Goal: Task Accomplishment & Management: Manage account settings

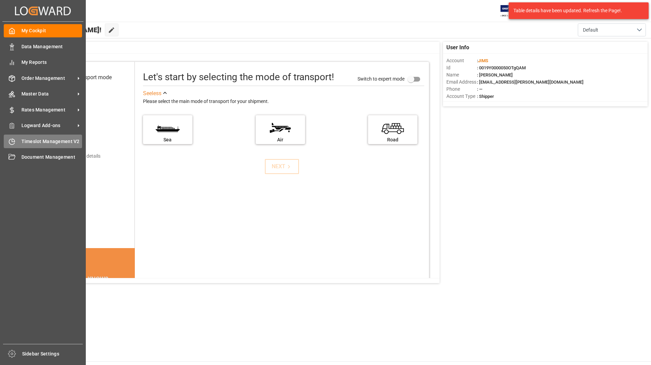
click at [29, 140] on span "Timeslot Management V2" at bounding box center [51, 141] width 61 height 7
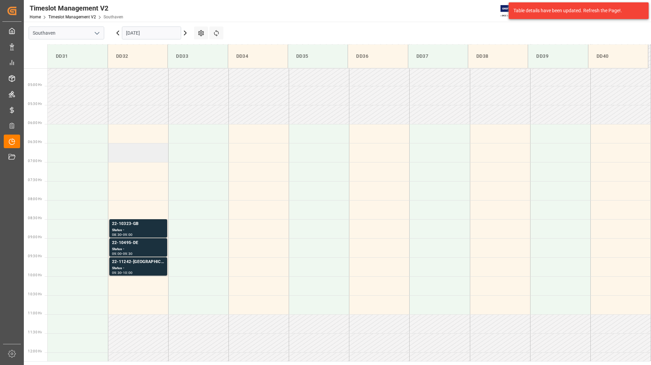
scroll to position [186, 0]
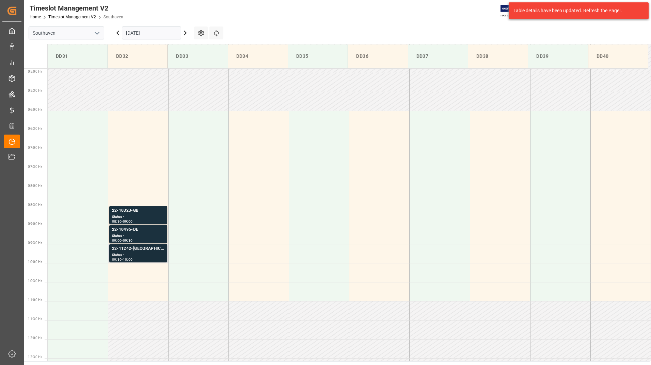
click at [135, 248] on div "22-11242-[GEOGRAPHIC_DATA]" at bounding box center [138, 249] width 52 height 7
click at [136, 236] on div "Status -" at bounding box center [138, 236] width 52 height 6
click at [136, 219] on div "Status -" at bounding box center [138, 217] width 52 height 6
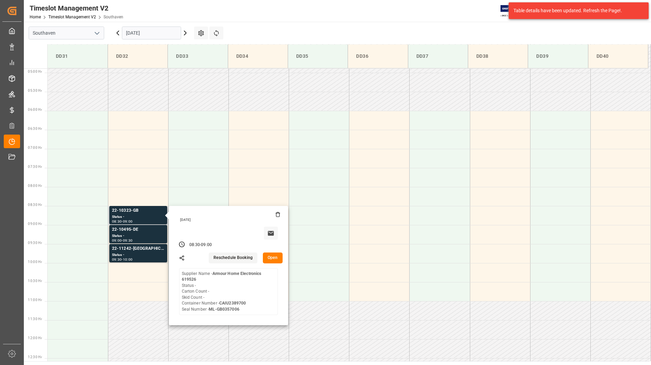
click at [272, 256] on button "Open" at bounding box center [273, 258] width 20 height 11
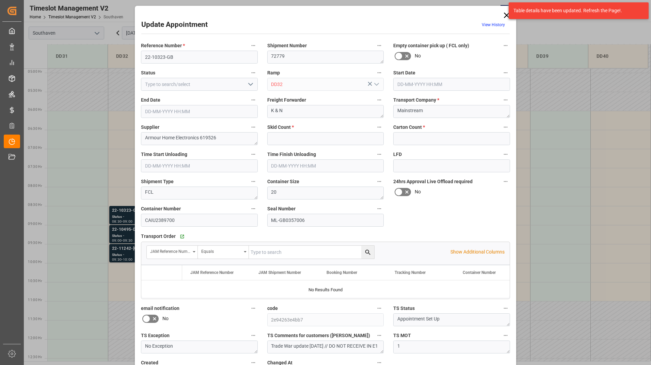
type input "0"
type input "02-10-2025 08:30"
type input "02-10-2025 09:00"
type input "01-10-2025 19:22"
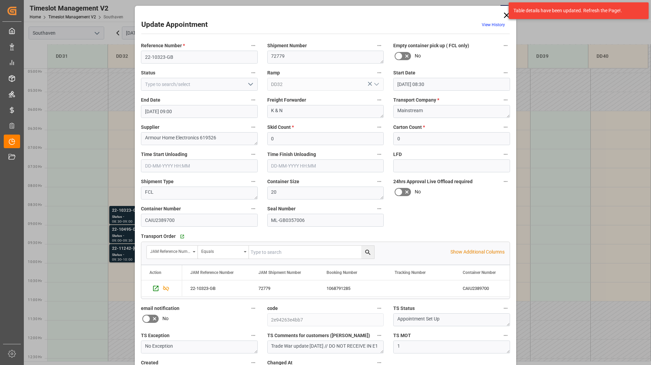
click at [505, 15] on icon at bounding box center [506, 15] width 5 height 5
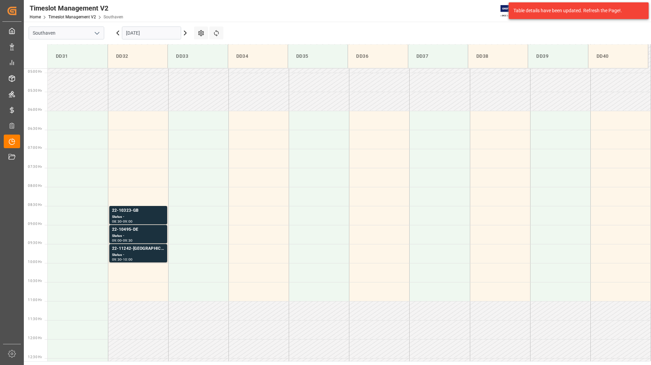
click at [384, 9] on div "Timeslot Management V2 Home Timeslot Management V2 Southaven JIMS 0 Notificatio…" at bounding box center [335, 11] width 632 height 22
click at [152, 218] on div "Status -" at bounding box center [138, 217] width 52 height 6
click at [302, 21] on div "Timeslot Management V2 Home Timeslot Management V2 Southaven JIMS 0 Notificatio…" at bounding box center [335, 11] width 632 height 22
click at [156, 220] on div "08:30 - 09:00" at bounding box center [138, 222] width 52 height 4
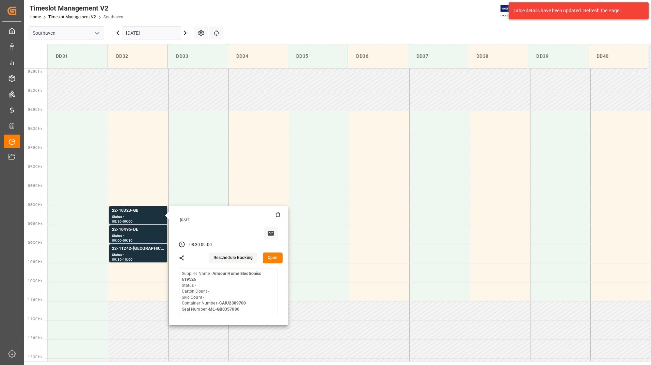
click at [270, 258] on button "Open" at bounding box center [273, 258] width 20 height 11
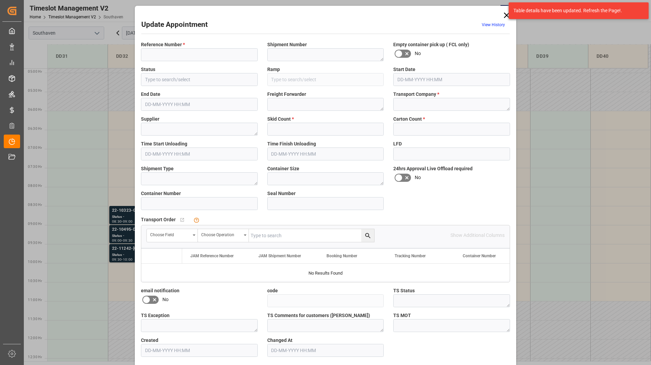
type input "22-10323-GB"
type textarea "72779"
type input "DD32"
type textarea "K & N"
type textarea "Mainstream"
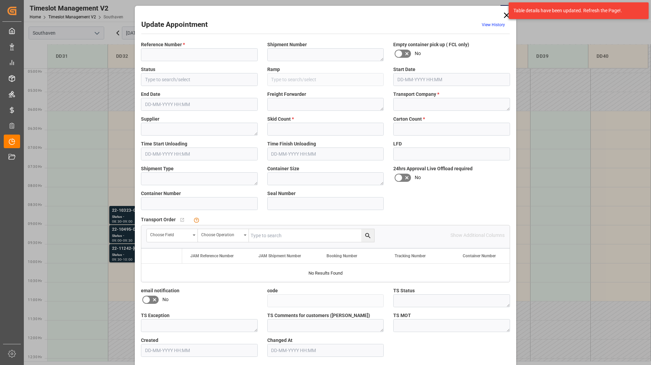
type textarea "Armour Home Electronics 619526"
type textarea "FCL"
type textarea "20"
type input "CAIU2389700"
type input "ML-GB0357006"
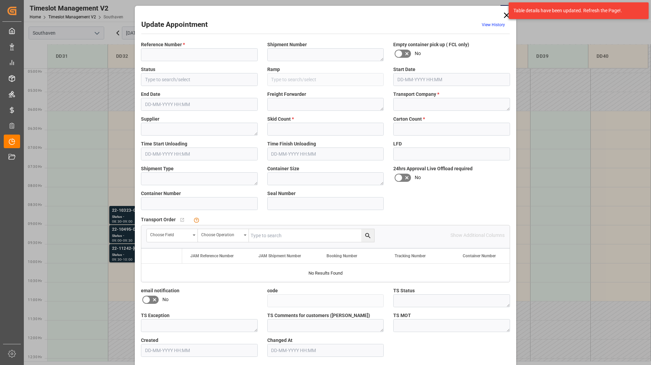
type input "2e94263e4bb7"
type textarea "Appointment Set Up"
type textarea "No Exception"
type textarea "Trade War update 05/15/2025 // DO NOT RECEIVE IN E1"
type textarea "1"
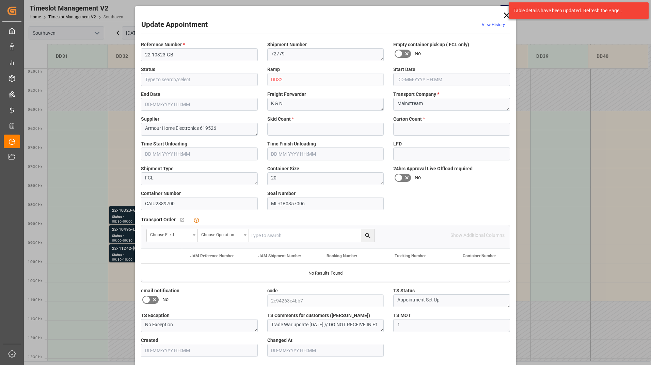
type input "0"
type input "02-10-2025 08:30"
type input "02-10-2025 09:00"
type input "01-10-2025 19:22"
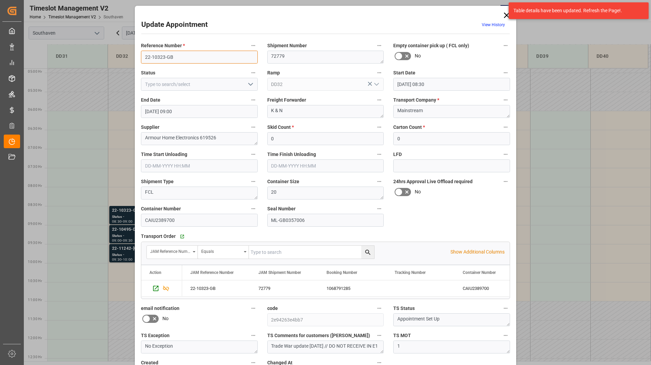
drag, startPoint x: 140, startPoint y: 56, endPoint x: 180, endPoint y: 57, distance: 40.2
click at [180, 57] on input "22-10323-GB" at bounding box center [199, 57] width 117 height 13
drag, startPoint x: 272, startPoint y: 347, endPoint x: 381, endPoint y: 349, distance: 108.9
click at [381, 349] on textarea "Trade War update 05/15/2025 // DO NOT RECEIVE IN E1" at bounding box center [325, 347] width 117 height 13
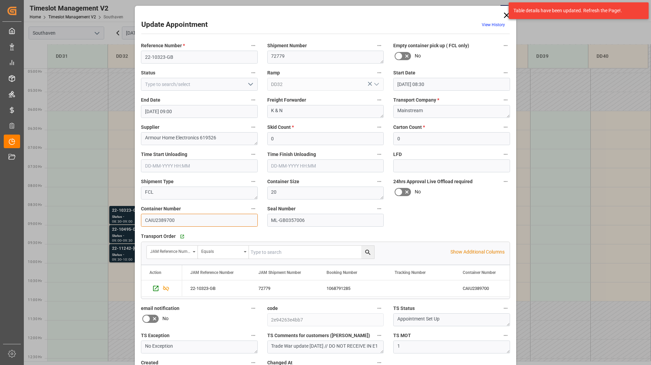
drag, startPoint x: 146, startPoint y: 219, endPoint x: 169, endPoint y: 222, distance: 23.7
click at [169, 222] on input "CAIU2389700" at bounding box center [199, 220] width 117 height 13
click at [181, 239] on icon "button" at bounding box center [182, 237] width 6 height 6
drag, startPoint x: 144, startPoint y: 219, endPoint x: 176, endPoint y: 221, distance: 32.1
click at [176, 221] on input "CAIU2389700" at bounding box center [199, 220] width 117 height 13
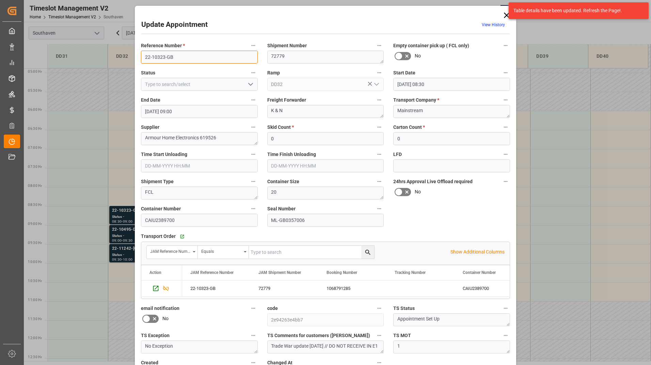
drag, startPoint x: 143, startPoint y: 55, endPoint x: 175, endPoint y: 57, distance: 32.1
click at [175, 57] on input "22-10323-GB" at bounding box center [199, 57] width 117 height 13
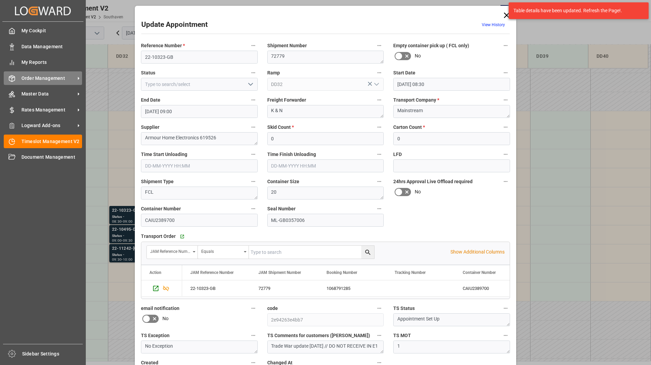
click at [33, 79] on span "Order Management" at bounding box center [48, 78] width 54 height 7
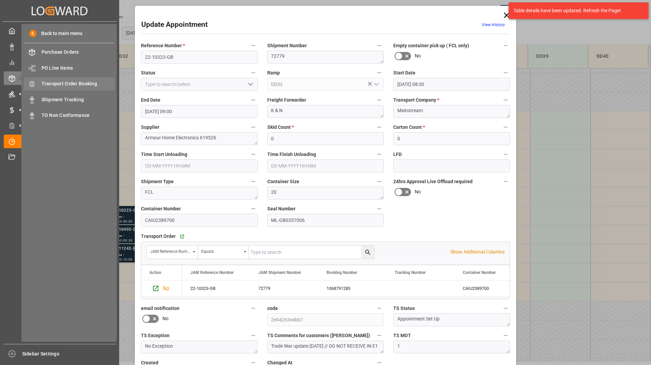
click at [68, 84] on span "Transport Order Booking" at bounding box center [78, 83] width 73 height 7
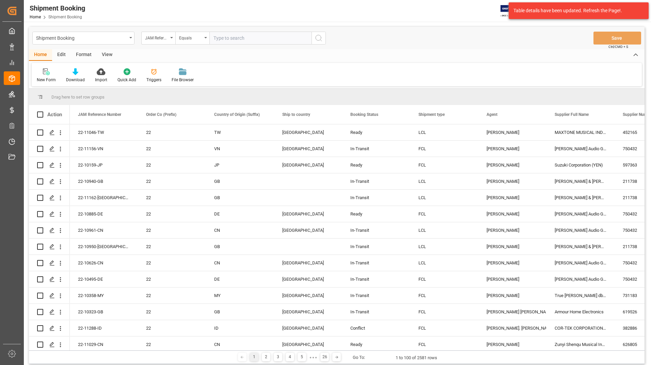
click at [231, 39] on input "text" at bounding box center [260, 38] width 102 height 13
type input "22-10323-GB"
click at [318, 38] on icon "search button" at bounding box center [318, 38] width 8 height 8
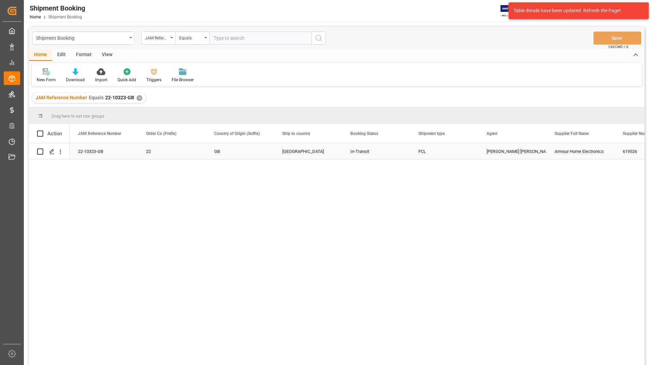
click at [42, 152] on input "Press Space to toggle row selection (unchecked)" at bounding box center [40, 152] width 6 height 6
checkbox input "true"
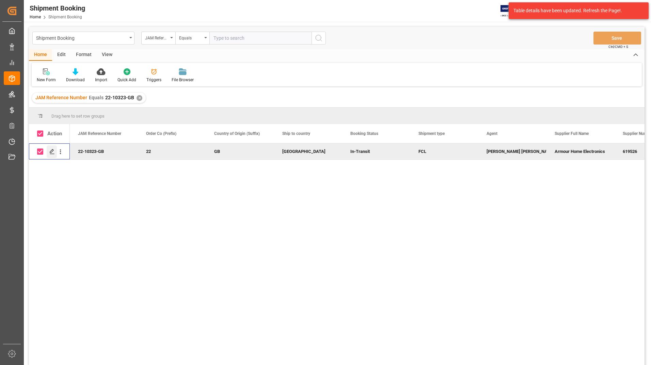
click at [53, 150] on icon "Press SPACE to deselect this row." at bounding box center [51, 151] width 5 height 5
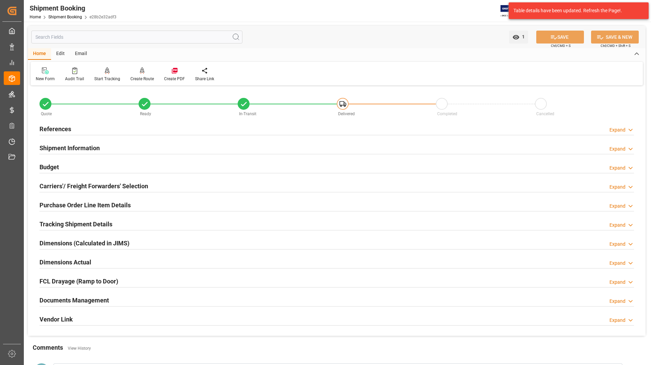
click at [104, 298] on h2 "Documents Management" at bounding box center [73, 300] width 69 height 9
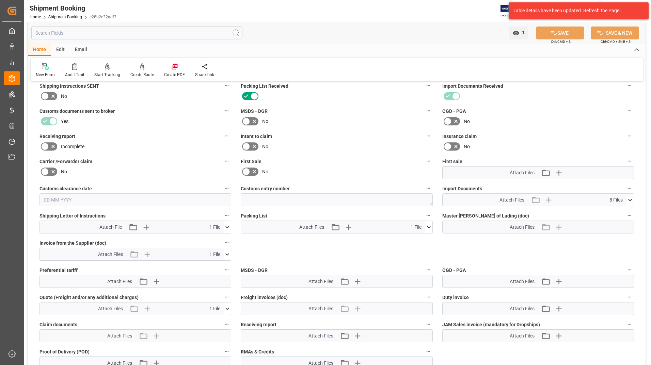
scroll to position [238, 0]
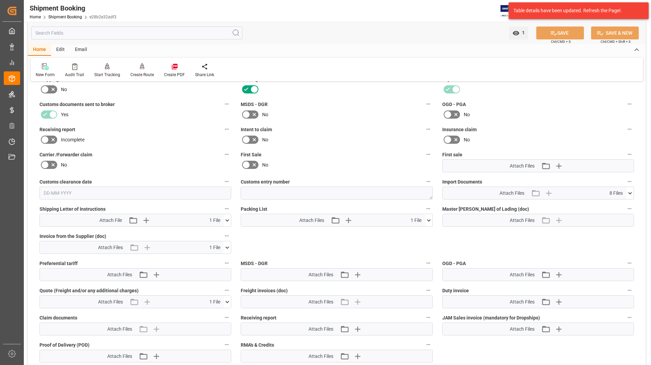
click at [428, 219] on icon at bounding box center [428, 220] width 7 height 7
click at [426, 232] on icon at bounding box center [425, 233] width 6 height 4
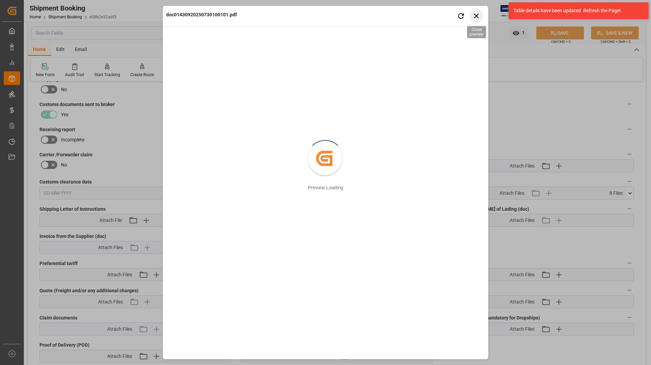
click at [478, 15] on icon "button" at bounding box center [476, 16] width 9 height 9
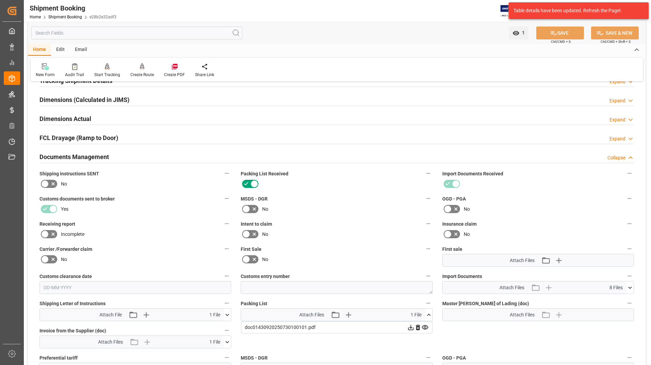
scroll to position [0, 0]
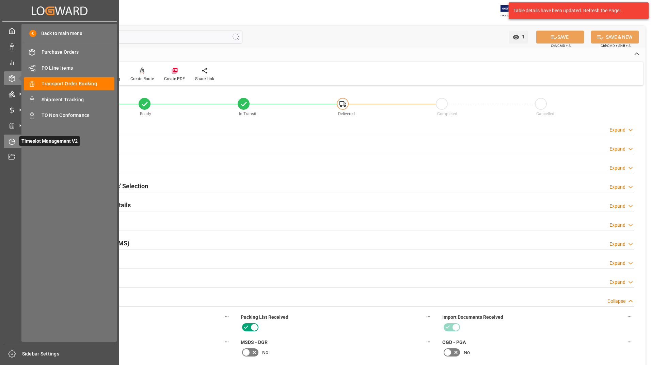
click at [30, 140] on span "Timeslot Management V2" at bounding box center [49, 141] width 61 height 10
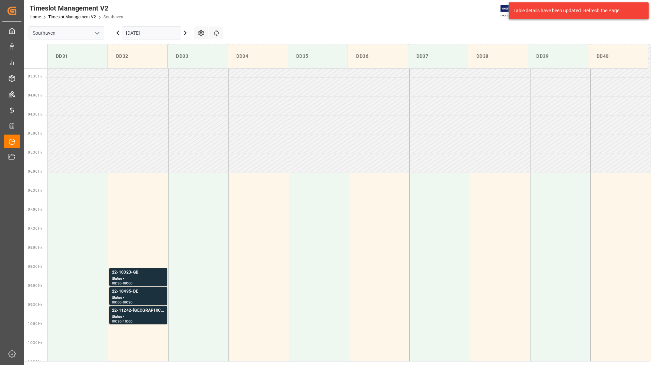
scroll to position [186, 0]
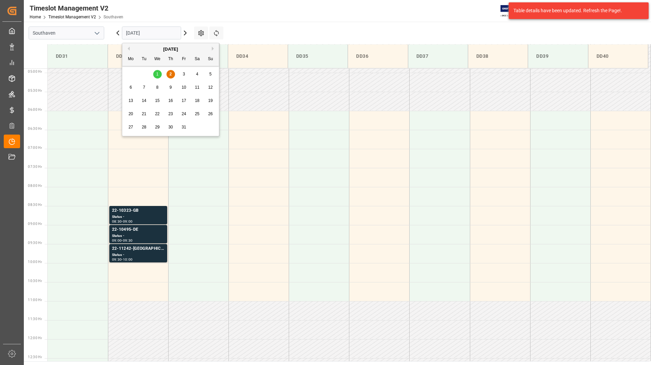
click at [152, 37] on input "02-10-2025" at bounding box center [151, 33] width 59 height 13
click at [169, 75] on div "2" at bounding box center [170, 74] width 9 height 8
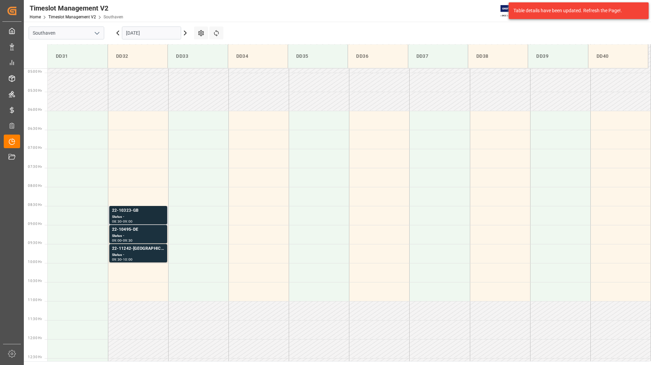
click at [142, 212] on div "22-10323-GB" at bounding box center [138, 211] width 52 height 7
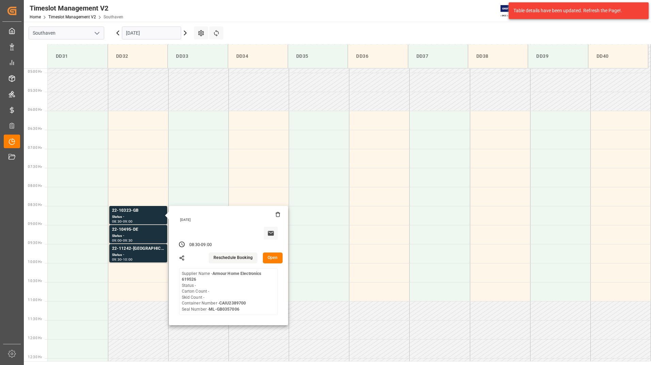
click at [382, 17] on div "Timeslot Management V2 Home Timeslot Management V2 Southaven JIMS 0 Notificatio…" at bounding box center [335, 11] width 632 height 22
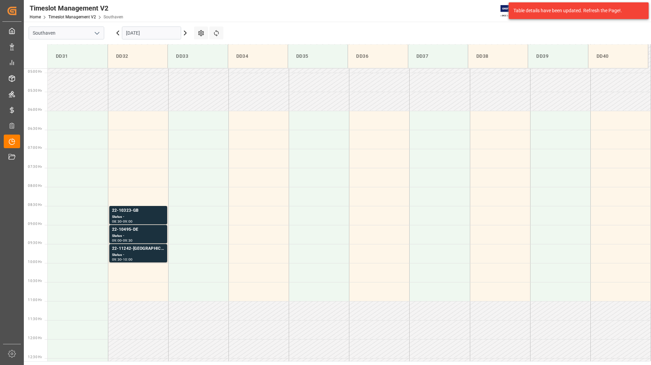
click at [158, 28] on input "02-10-2025" at bounding box center [151, 33] width 59 height 13
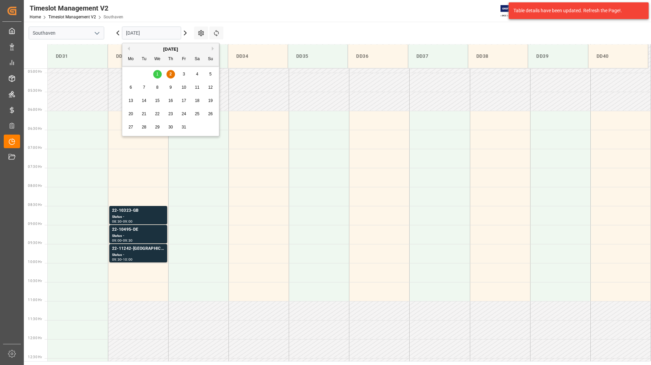
click at [172, 74] on div "2" at bounding box center [170, 74] width 9 height 8
click at [168, 31] on input "02-10-2025" at bounding box center [151, 33] width 59 height 13
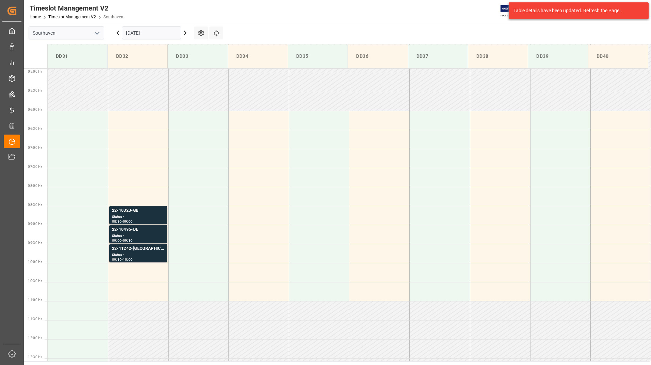
click at [336, 31] on main "Southaven 02-10-2025 Settings Refresh Time Slots DD31 DD32 DD33 DD34 DD35 DD36 …" at bounding box center [336, 192] width 625 height 340
click at [142, 229] on div "22-10495-DE" at bounding box center [138, 230] width 52 height 7
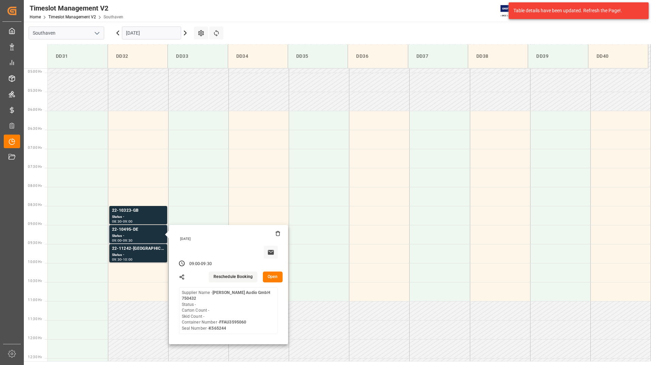
click at [265, 278] on button "Open" at bounding box center [273, 277] width 20 height 11
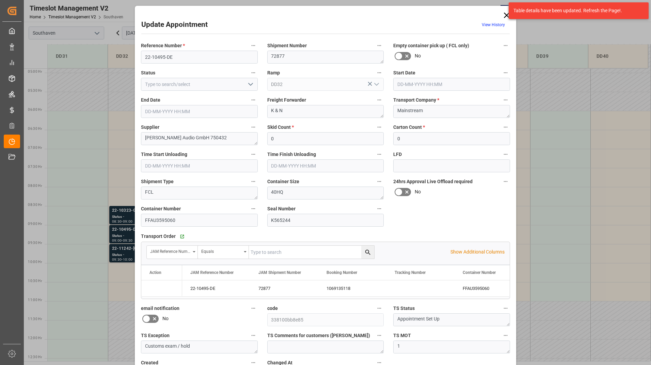
type input "02-10-2025 09:00"
type input "02-10-2025 09:30"
type input "01-10-2025 12:48"
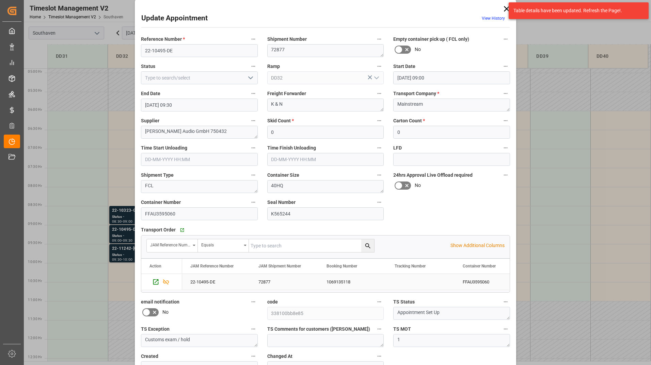
scroll to position [0, 0]
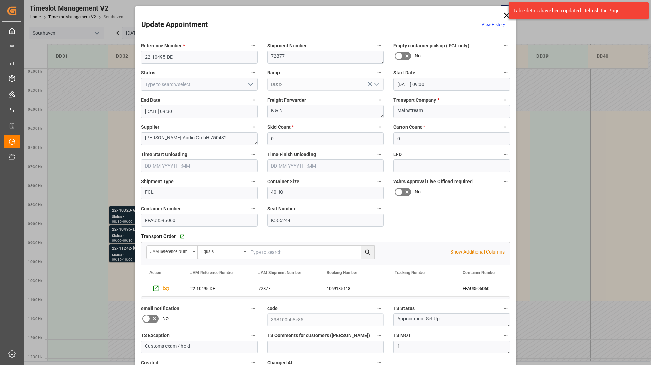
click at [250, 84] on polyline "open menu" at bounding box center [250, 84] width 4 height 2
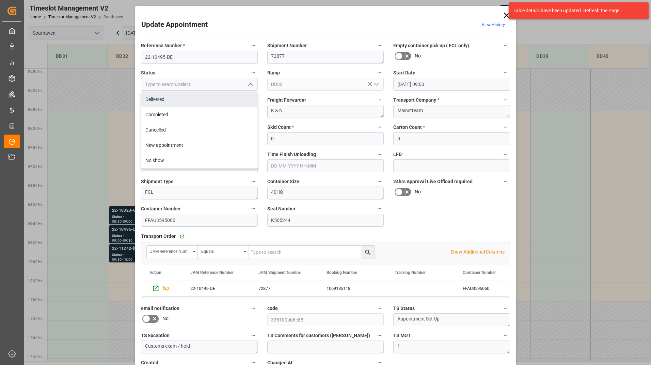
click at [230, 105] on div "Delivered" at bounding box center [199, 99] width 116 height 15
type input "Delivered"
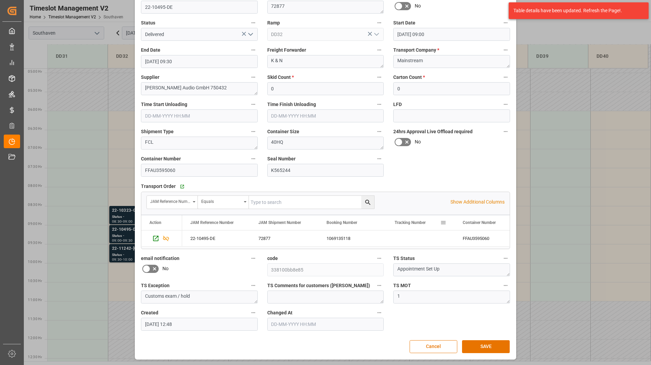
scroll to position [50, 0]
click at [486, 346] on button "SAVE" at bounding box center [486, 346] width 48 height 13
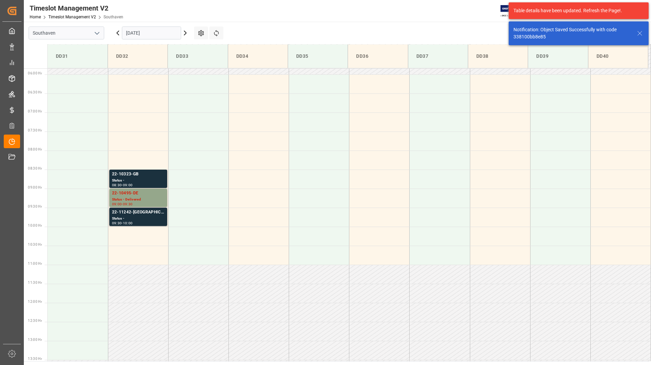
scroll to position [224, 0]
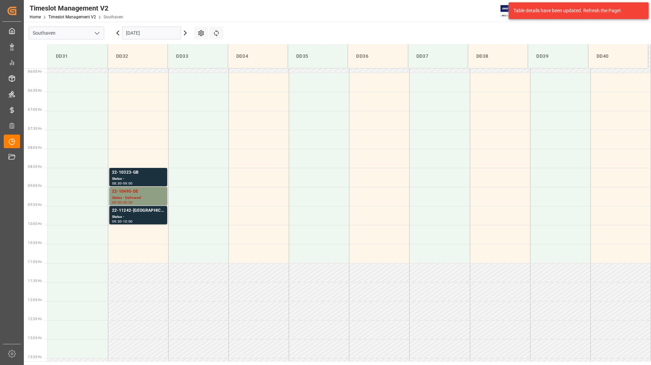
click at [135, 199] on div "Status - Delivered" at bounding box center [138, 198] width 52 height 6
click at [168, 36] on input "02-10-2025" at bounding box center [151, 33] width 59 height 13
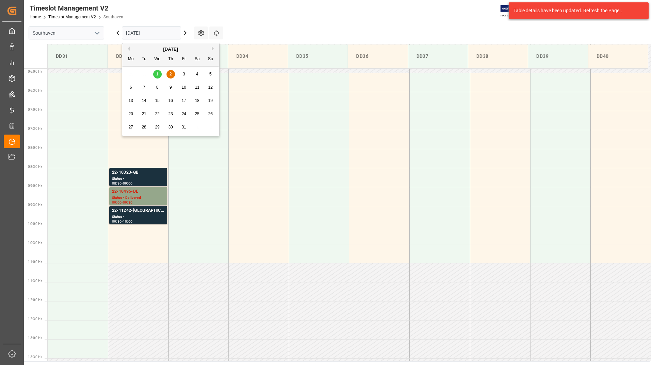
click at [186, 72] on div "3" at bounding box center [184, 74] width 9 height 8
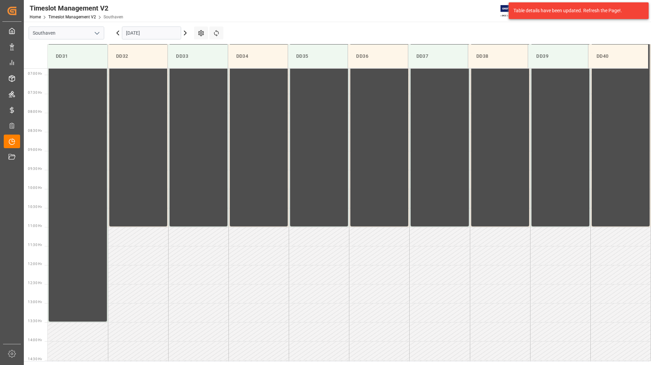
scroll to position [262, 0]
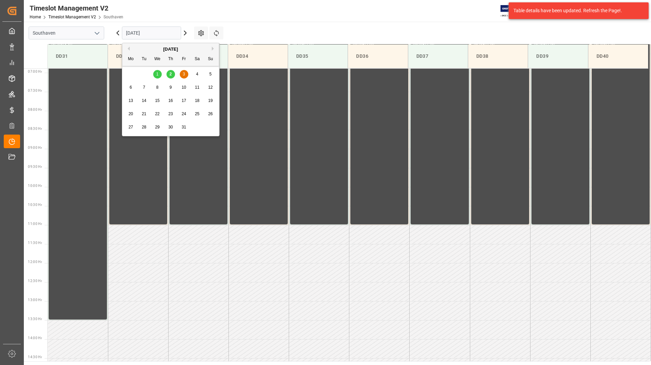
click at [158, 33] on input "03-10-2025" at bounding box center [151, 33] width 59 height 13
click at [130, 86] on span "6" at bounding box center [131, 87] width 2 height 5
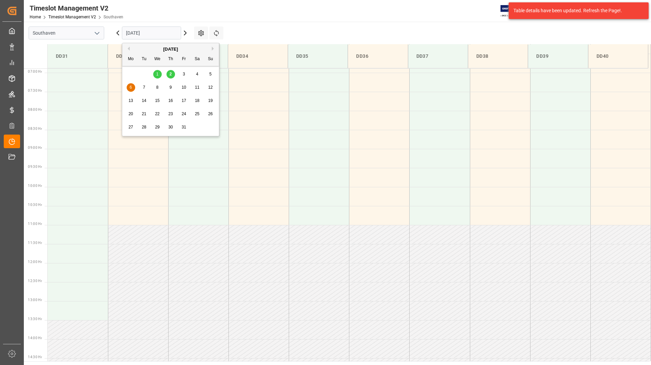
click at [164, 34] on input "06-10-2025" at bounding box center [151, 33] width 59 height 13
click at [195, 89] on span "11" at bounding box center [197, 87] width 4 height 5
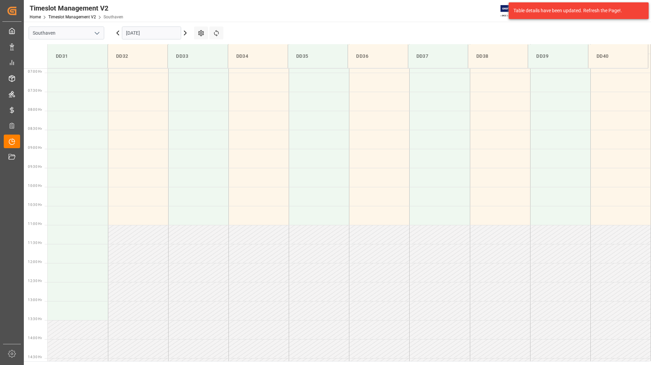
click at [164, 33] on input "11-10-2025" at bounding box center [151, 33] width 59 height 13
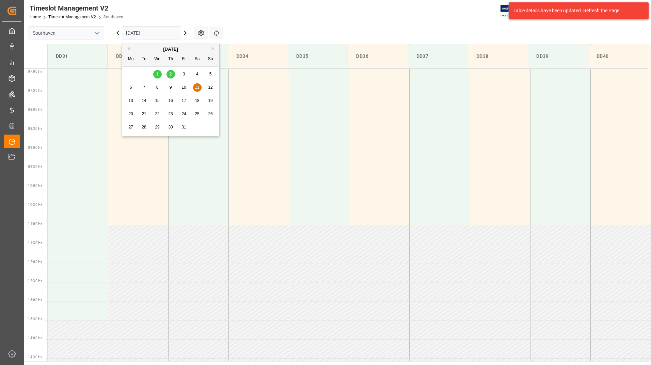
click at [183, 87] on span "10" at bounding box center [183, 87] width 4 height 5
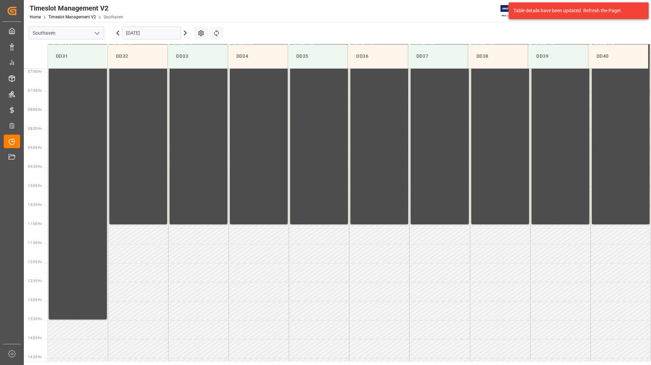
click at [164, 34] on input "10-10-2025" at bounding box center [151, 33] width 59 height 13
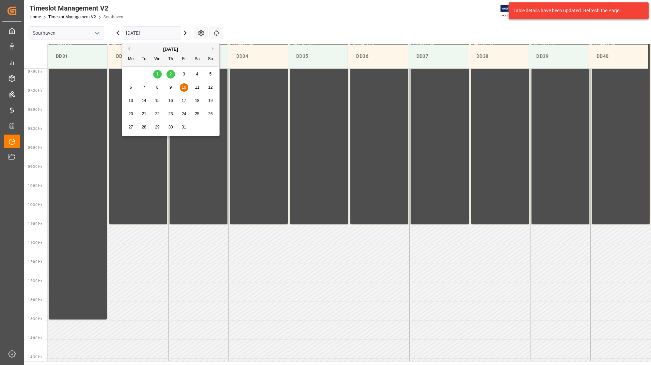
click at [132, 100] on span "13" at bounding box center [130, 100] width 4 height 5
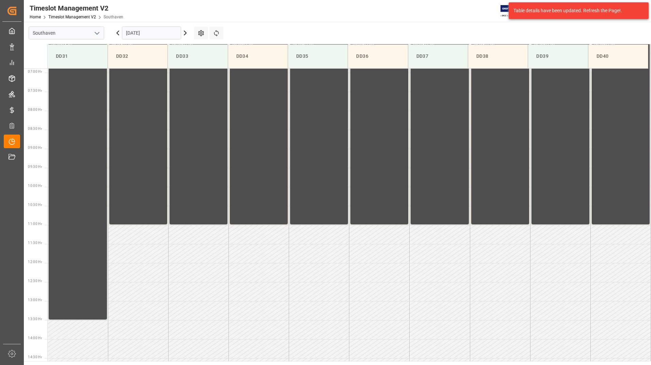
click at [166, 32] on input "13-10-2025" at bounding box center [151, 33] width 59 height 13
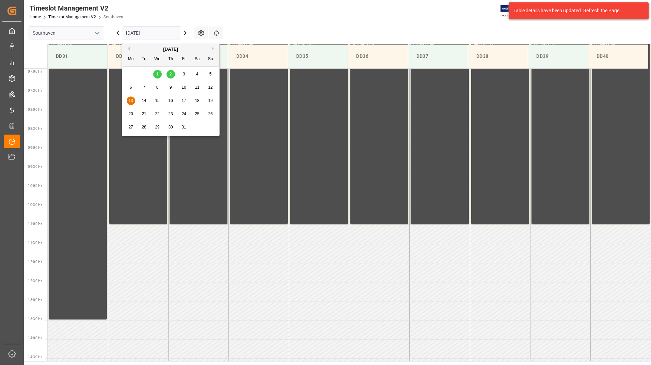
click at [131, 101] on span "13" at bounding box center [130, 100] width 4 height 5
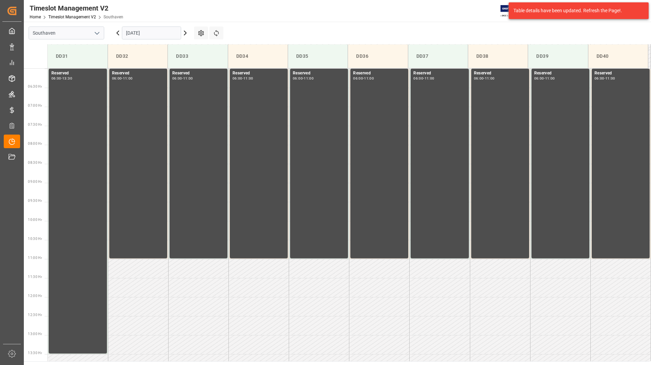
scroll to position [296, 0]
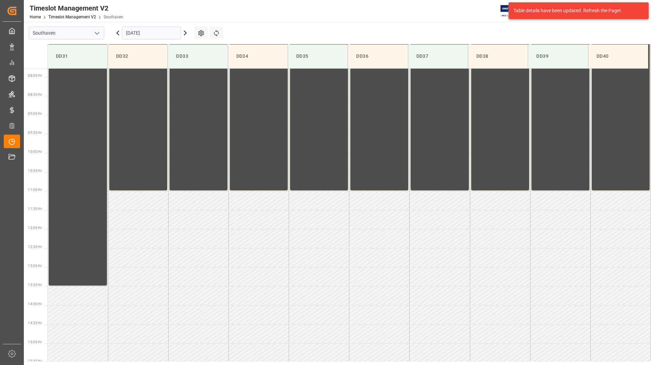
click at [174, 31] on input "13-10-2025" at bounding box center [151, 33] width 59 height 13
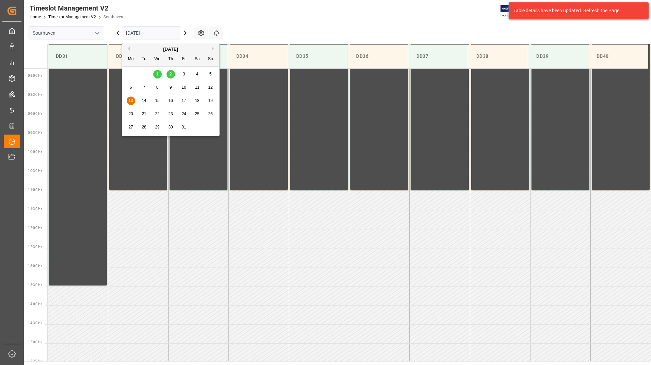
click at [148, 104] on div "14" at bounding box center [144, 101] width 9 height 8
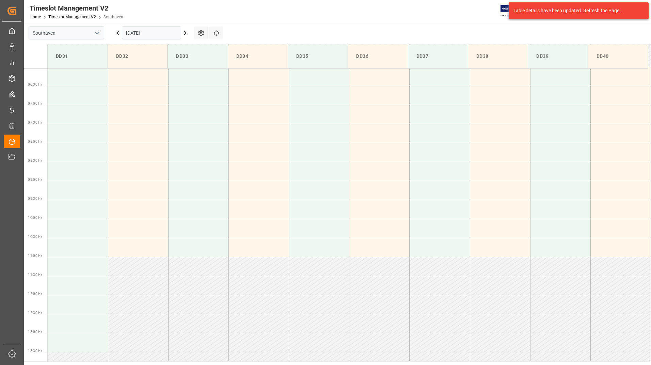
scroll to position [262, 0]
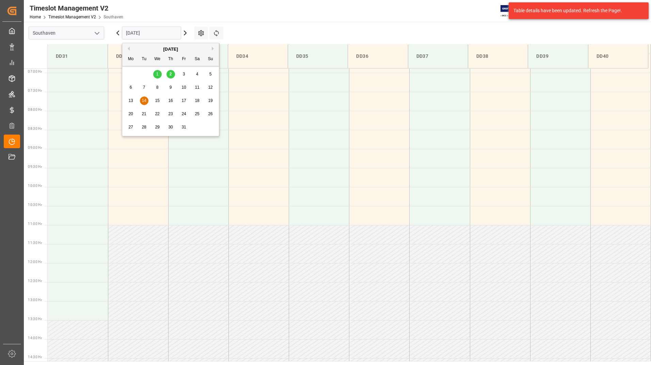
click at [158, 35] on input "14-10-2025" at bounding box center [151, 33] width 59 height 13
click at [185, 101] on span "17" at bounding box center [183, 100] width 4 height 5
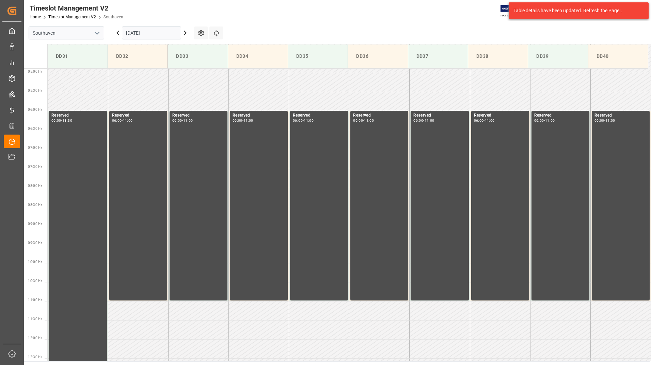
scroll to position [194, 0]
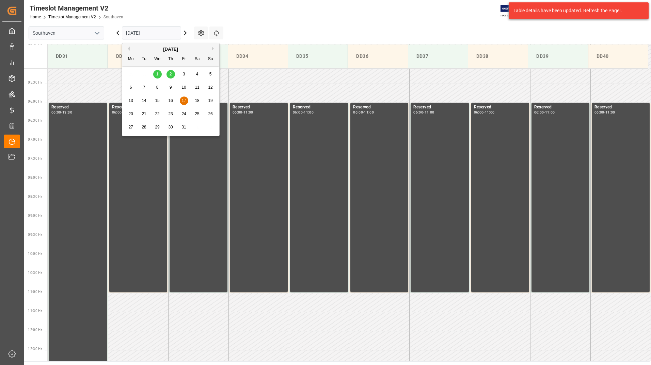
click at [162, 35] on input "17-10-2025" at bounding box center [151, 33] width 59 height 13
click at [129, 101] on span "13" at bounding box center [130, 100] width 4 height 5
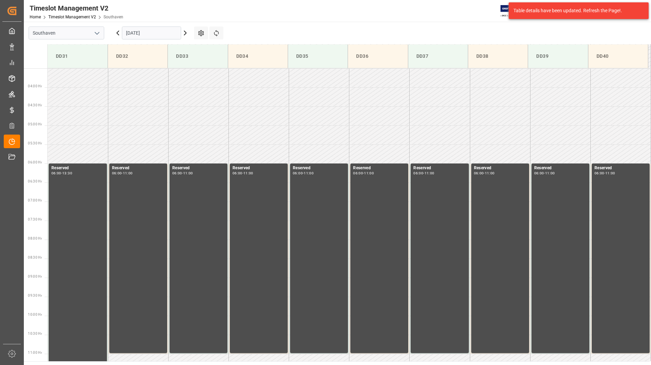
scroll to position [262, 0]
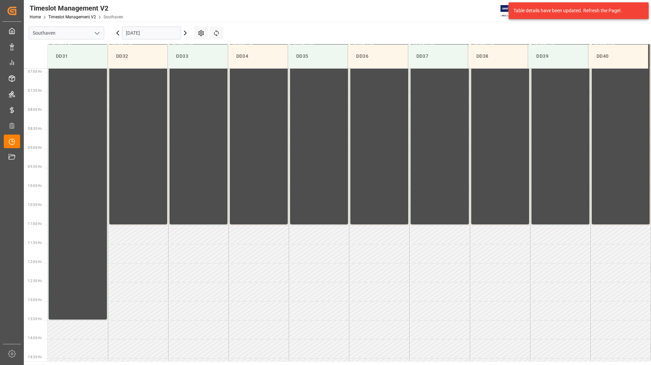
click at [158, 33] on input "13-10-2025" at bounding box center [151, 33] width 59 height 13
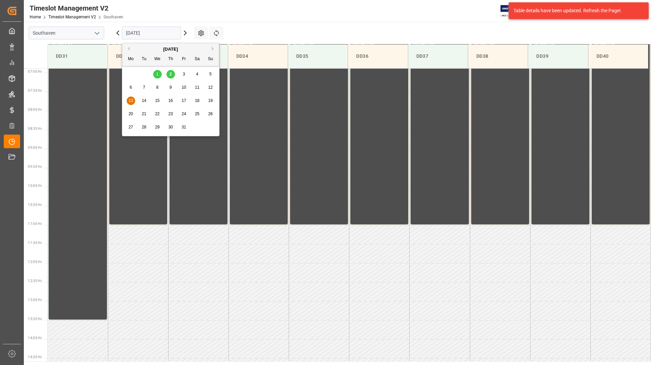
click at [169, 75] on span "2" at bounding box center [170, 74] width 2 height 5
